Goal: Information Seeking & Learning: Learn about a topic

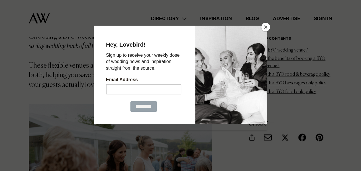
scroll to position [346, 0]
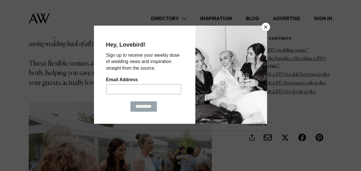
click at [266, 27] on button "Close" at bounding box center [265, 27] width 9 height 9
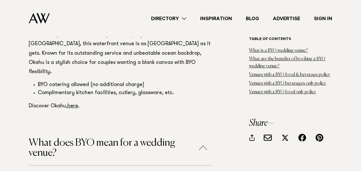
scroll to position [3293, 0]
click at [203, 137] on button "What does BYO mean for a wedding venue?" at bounding box center [120, 147] width 183 height 20
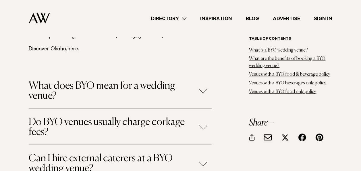
scroll to position [3351, 0]
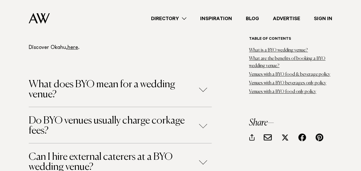
click at [203, 152] on button "Can I hire external caterers at a BYO wedding venue?" at bounding box center [120, 162] width 183 height 20
click at [206, 107] on h4 "Do BYO venues usually charge corkage fees?" at bounding box center [120, 125] width 183 height 36
click at [199, 152] on button "Can I hire external caterers at a BYO wedding venue?" at bounding box center [120, 162] width 183 height 20
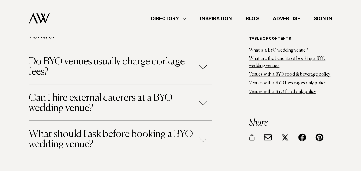
scroll to position [3414, 0]
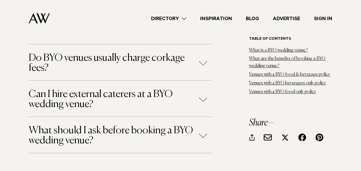
click at [201, 125] on button "What should I ask before booking a BYO wedding venue?" at bounding box center [120, 135] width 183 height 20
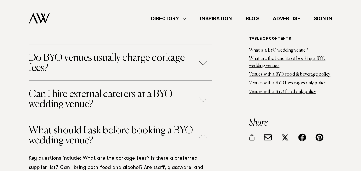
click at [202, 125] on button "What should I ask before booking a BYO wedding venue?" at bounding box center [120, 135] width 183 height 20
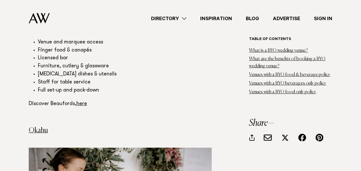
scroll to position [3044, 0]
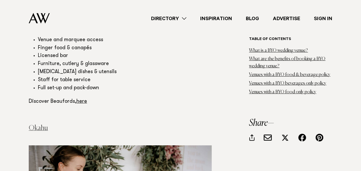
click at [39, 124] on link "Okahu" at bounding box center [38, 127] width 19 height 7
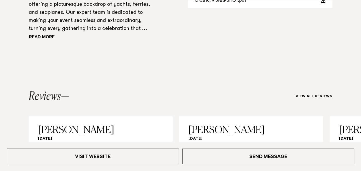
scroll to position [513, 0]
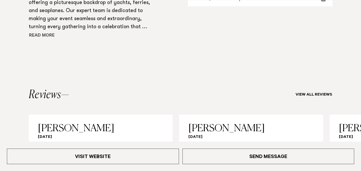
click at [44, 33] on button "Read more" at bounding box center [55, 35] width 52 height 9
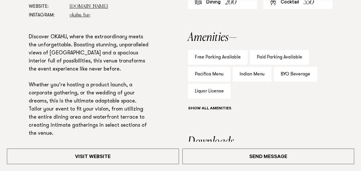
scroll to position [351, 0]
click at [220, 73] on div "Pacifica Menu" at bounding box center [209, 73] width 42 height 15
click at [209, 75] on div "Pacifica Menu" at bounding box center [209, 73] width 42 height 15
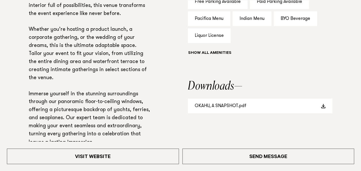
scroll to position [406, 0]
click at [324, 104] on span at bounding box center [323, 105] width 5 height 5
click at [320, 105] on link "OKAHU, A SNAPSHOT.pdf" at bounding box center [260, 105] width 144 height 15
click at [321, 103] on link "OKAHU, A SNAPSHOT.pdf" at bounding box center [260, 105] width 144 height 15
click at [251, 121] on aside "Capacity Dining 200 Cocktail 350 Amenities Free Parking Available Paid Parking …" at bounding box center [260, 58] width 144 height 274
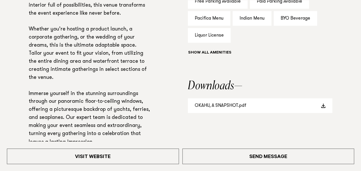
click at [228, 105] on link "OKAHU, A SNAPSHOT.pdf" at bounding box center [260, 105] width 144 height 15
click at [319, 108] on link "OKAHU, A SNAPSHOT.pdf" at bounding box center [260, 105] width 144 height 15
click at [226, 105] on link "OKAHU, A SNAPSHOT.pdf" at bounding box center [260, 105] width 144 height 15
click at [225, 106] on link "OKAHU, A SNAPSHOT.pdf" at bounding box center [260, 105] width 144 height 15
click at [325, 107] on span at bounding box center [323, 105] width 5 height 5
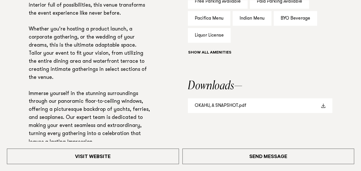
click at [319, 105] on link "OKAHU, A SNAPSHOT.pdf" at bounding box center [260, 105] width 144 height 15
click at [322, 106] on span at bounding box center [323, 105] width 5 height 5
click at [210, 107] on link "OKAHU, A SNAPSHOT.pdf" at bounding box center [260, 105] width 144 height 15
click at [221, 105] on link "OKAHU, A SNAPSHOT.pdf" at bounding box center [260, 105] width 144 height 15
click at [326, 68] on aside "Capacity Dining 200 Cocktail 350 Amenities Free Parking Available Paid Parking …" at bounding box center [260, 58] width 144 height 274
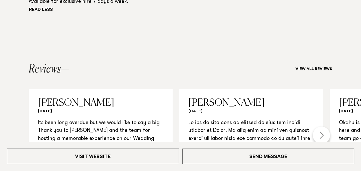
scroll to position [563, 0]
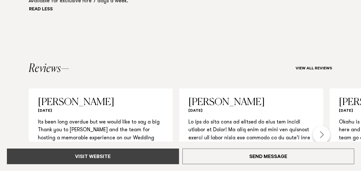
click at [143, 157] on link "Visit Website" at bounding box center [93, 156] width 172 height 16
